Goal: Task Accomplishment & Management: Manage account settings

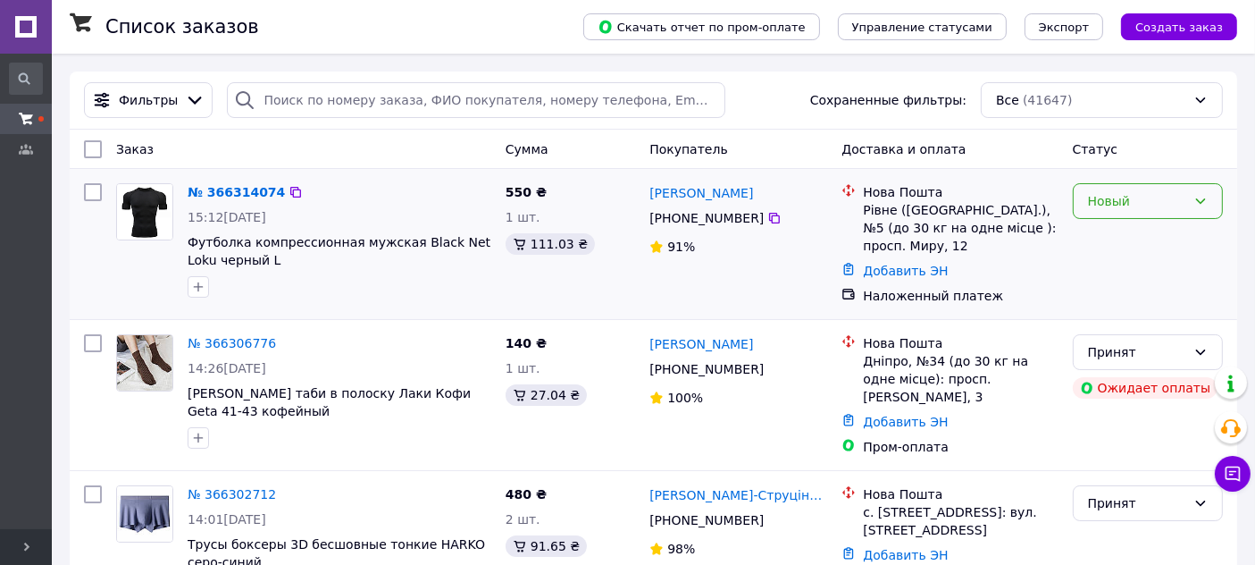
click at [1197, 200] on icon at bounding box center [1201, 201] width 14 height 14
click at [1116, 246] on li "Принят" at bounding box center [1148, 239] width 148 height 32
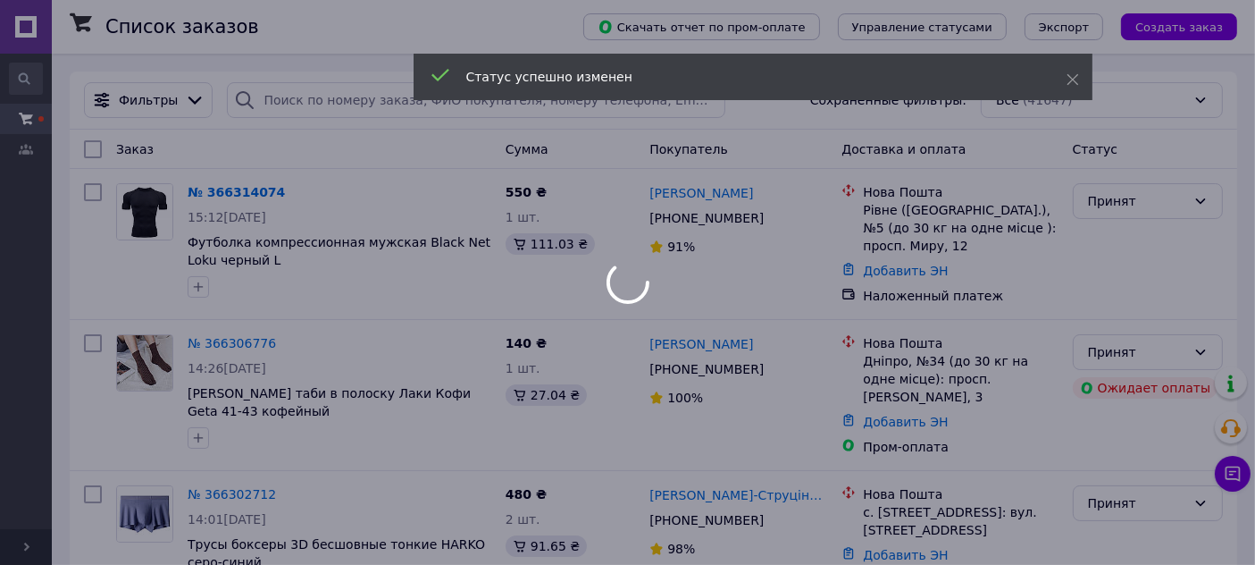
click at [693, 248] on div at bounding box center [627, 282] width 1255 height 565
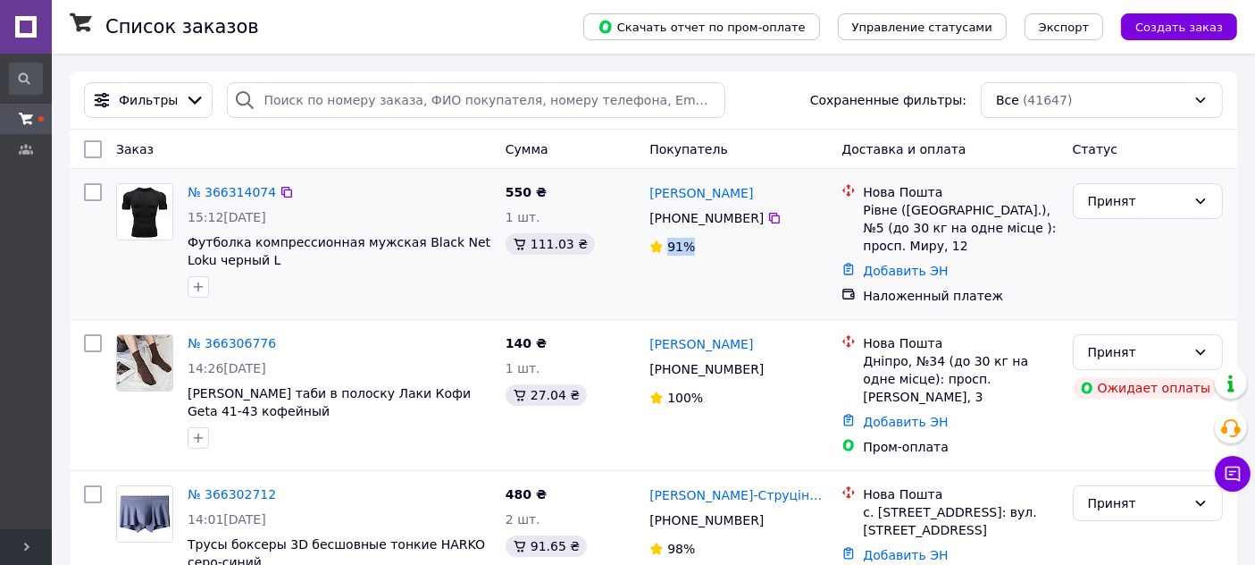
drag, startPoint x: 694, startPoint y: 251, endPoint x: 661, endPoint y: 261, distance: 34.5
click at [661, 261] on div "Любомир Карплюк +380 95 941 49 24 91%" at bounding box center [738, 244] width 192 height 136
copy span "91%"
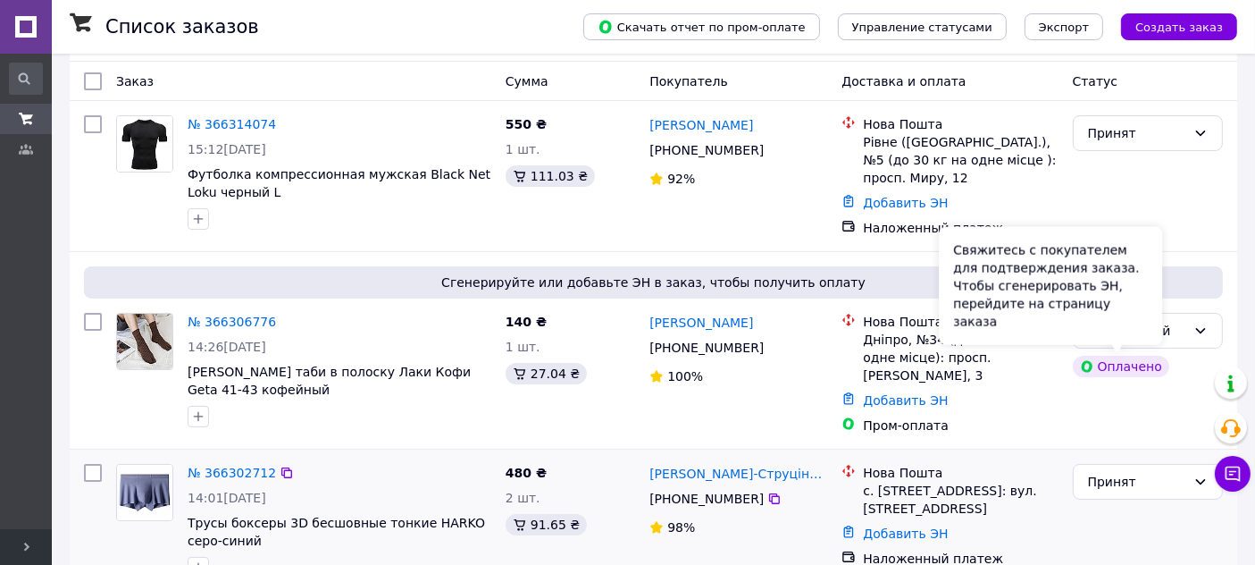
scroll to position [99, 0]
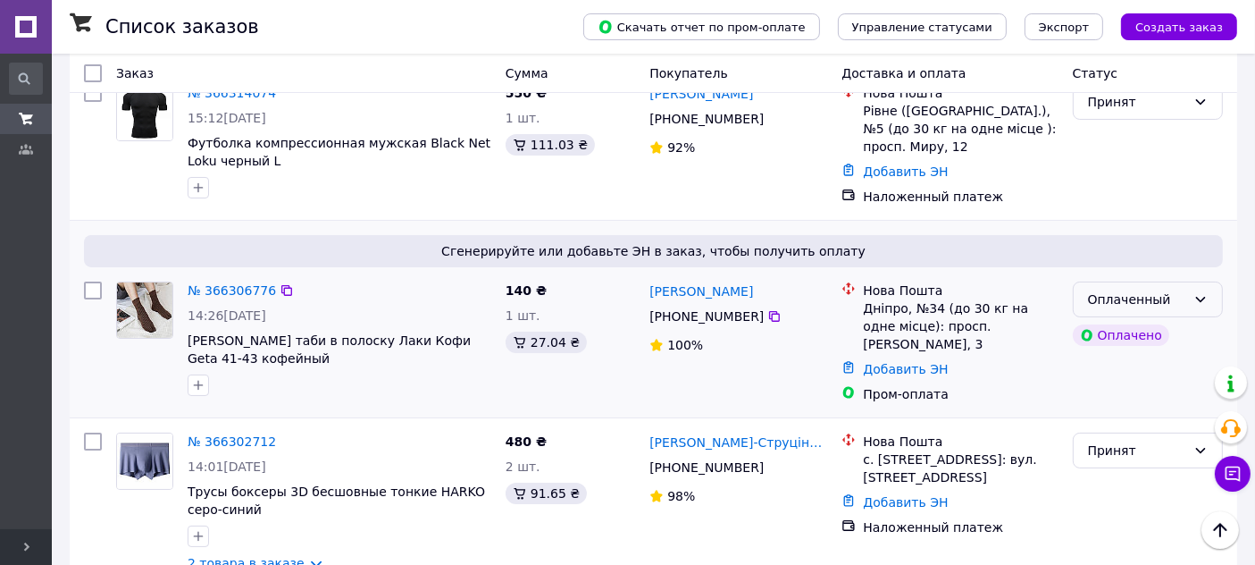
click at [1176, 294] on div "Оплаченный" at bounding box center [1137, 300] width 98 height 20
click at [1112, 344] on li "Принят" at bounding box center [1148, 337] width 148 height 32
click at [249, 291] on link "№ 366306776" at bounding box center [232, 290] width 88 height 14
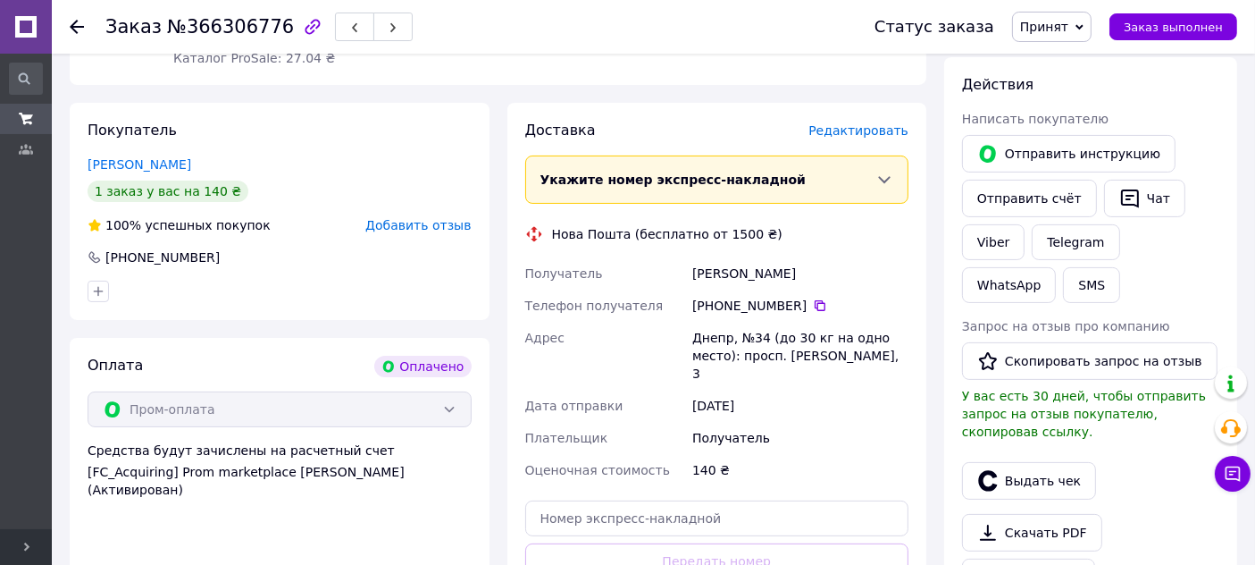
scroll to position [198, 0]
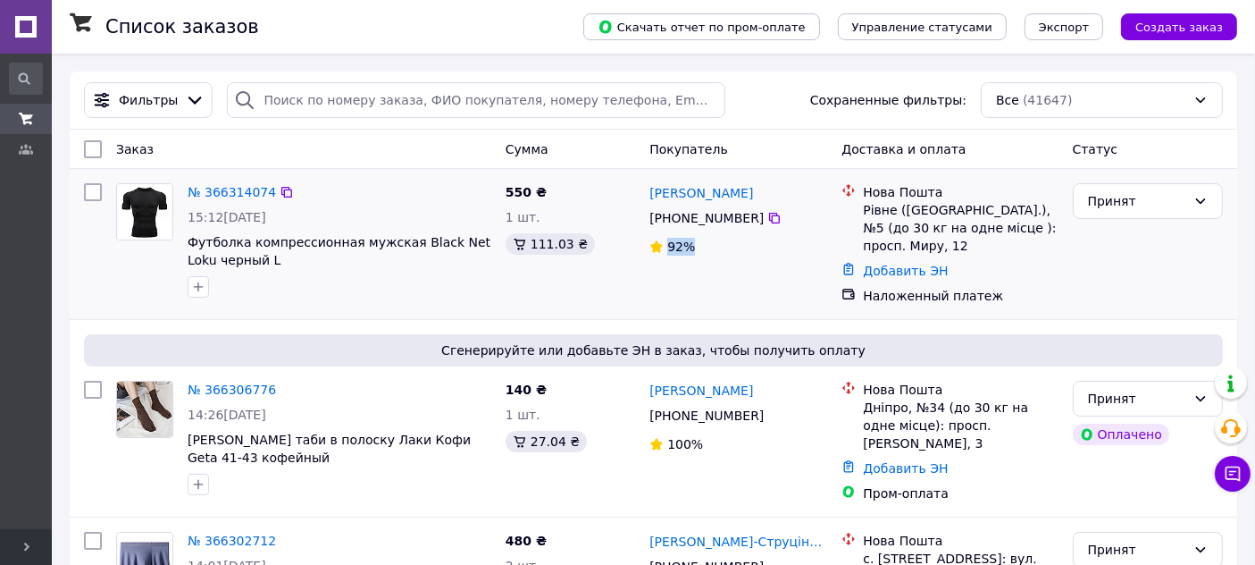
drag, startPoint x: 693, startPoint y: 248, endPoint x: 661, endPoint y: 254, distance: 32.6
click at [661, 254] on div "92%" at bounding box center [672, 247] width 49 height 18
copy span "92%"
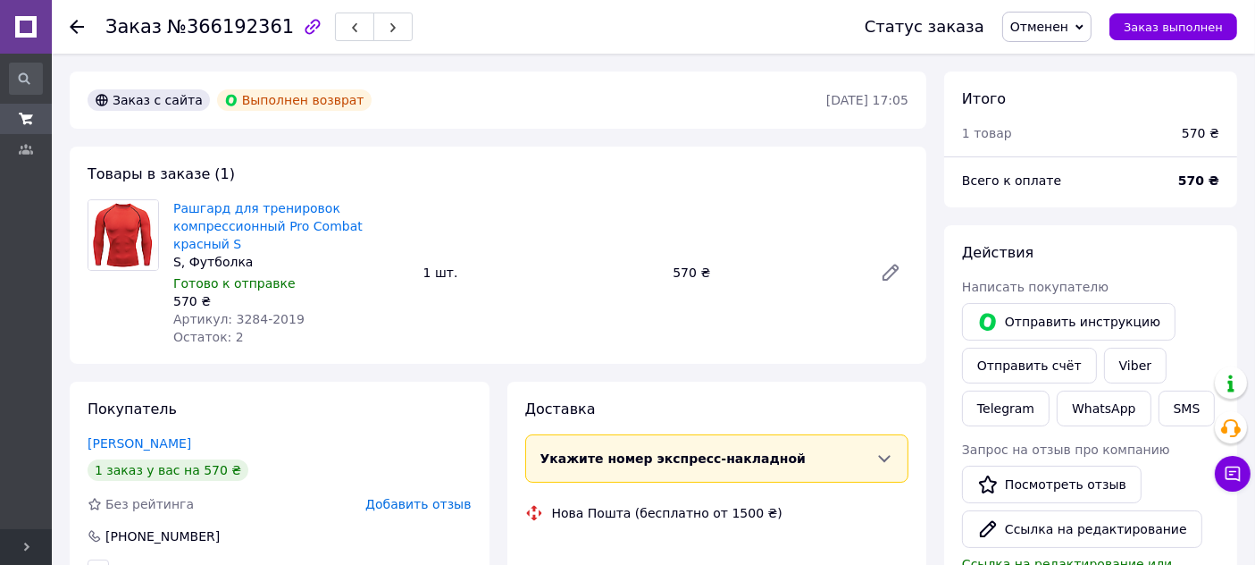
scroll to position [68, 0]
